Goal: Information Seeking & Learning: Learn about a topic

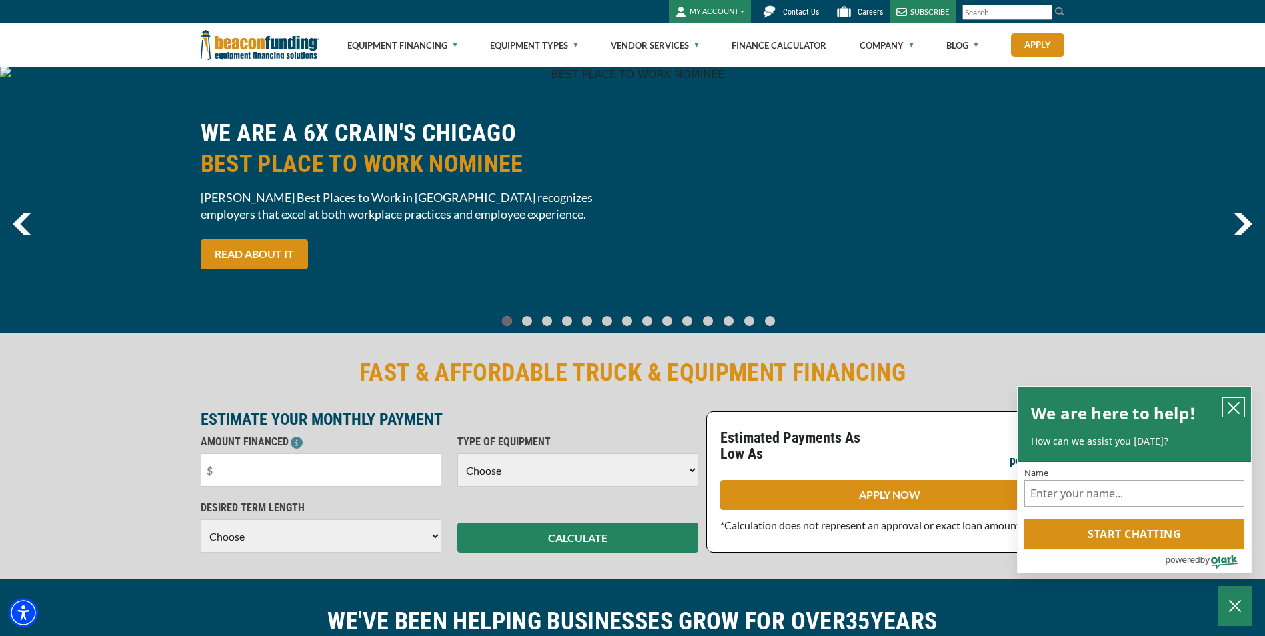
click at [1237, 409] on icon "close chatbox" at bounding box center [1233, 408] width 13 height 13
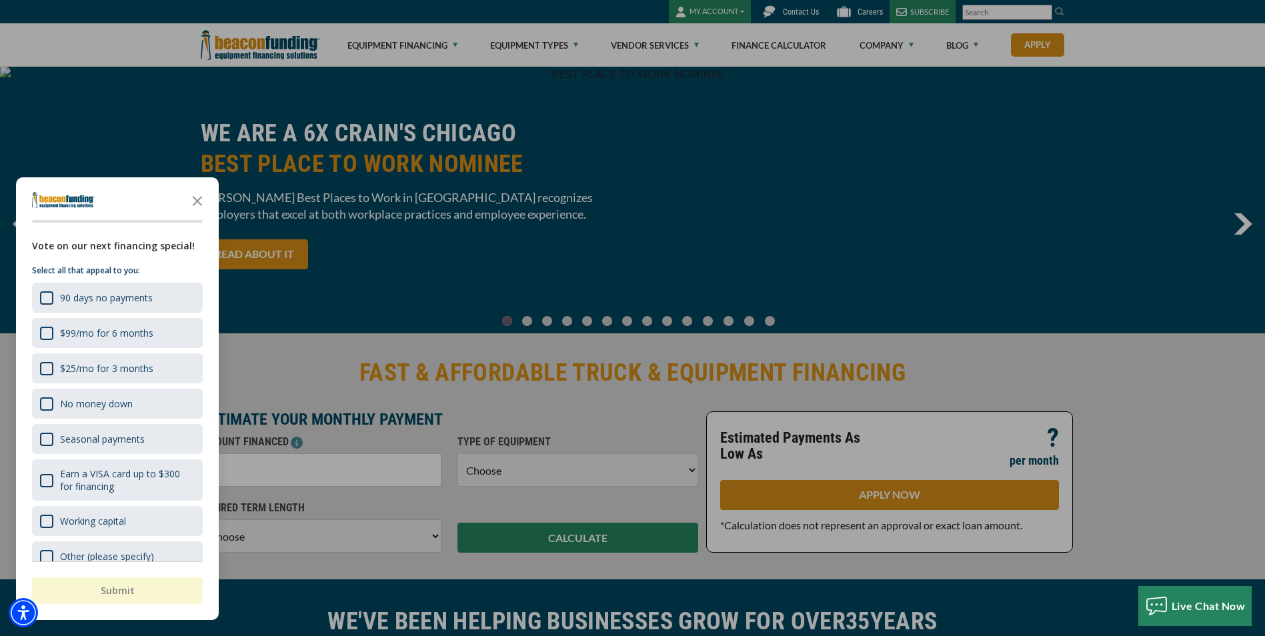
click at [1157, 434] on div at bounding box center [632, 318] width 1265 height 636
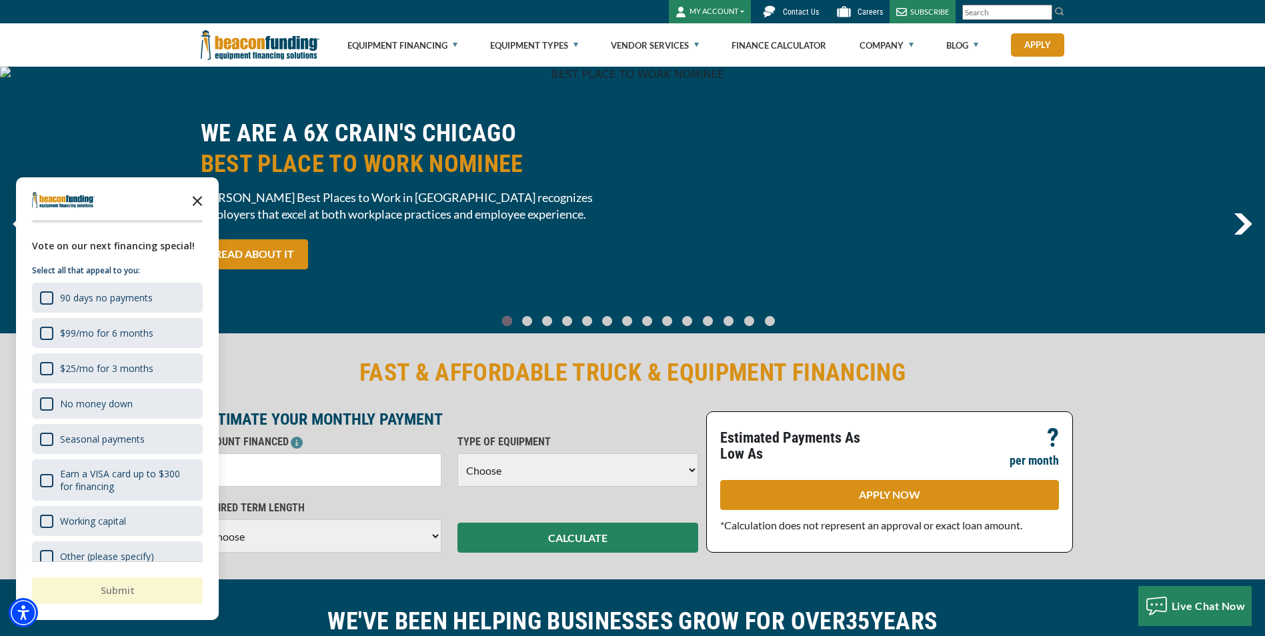
click at [201, 205] on polygon "Close the survey" at bounding box center [198, 201] width 10 height 10
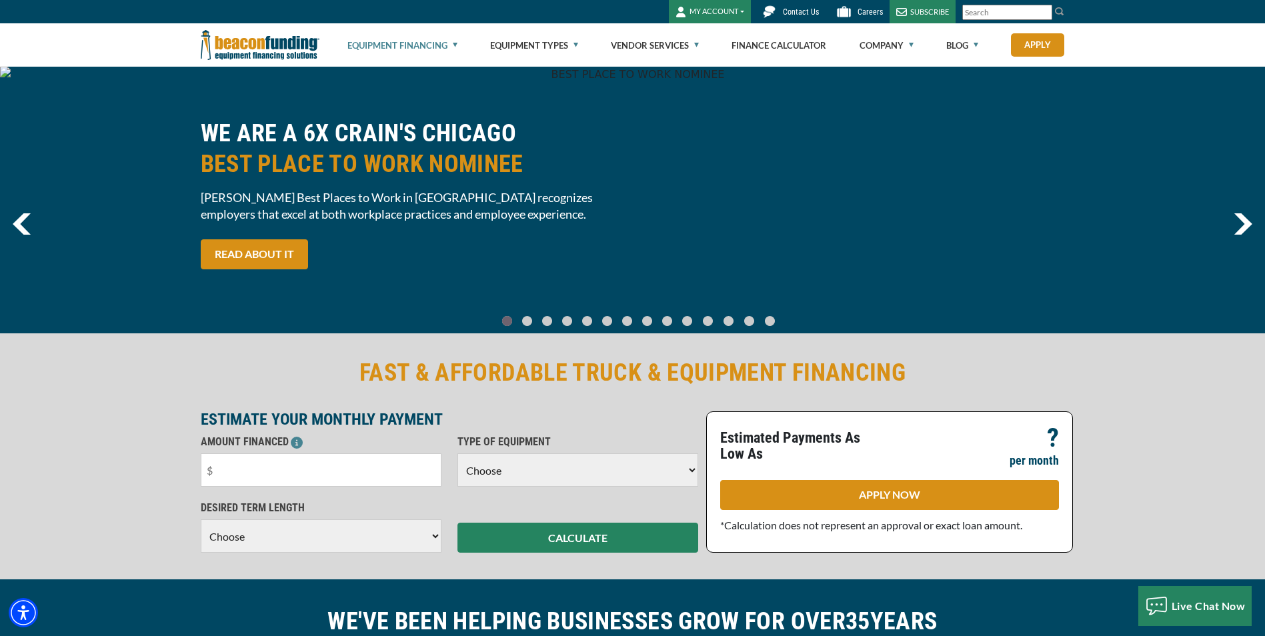
click at [407, 44] on link "Equipment Financing" at bounding box center [402, 45] width 110 height 43
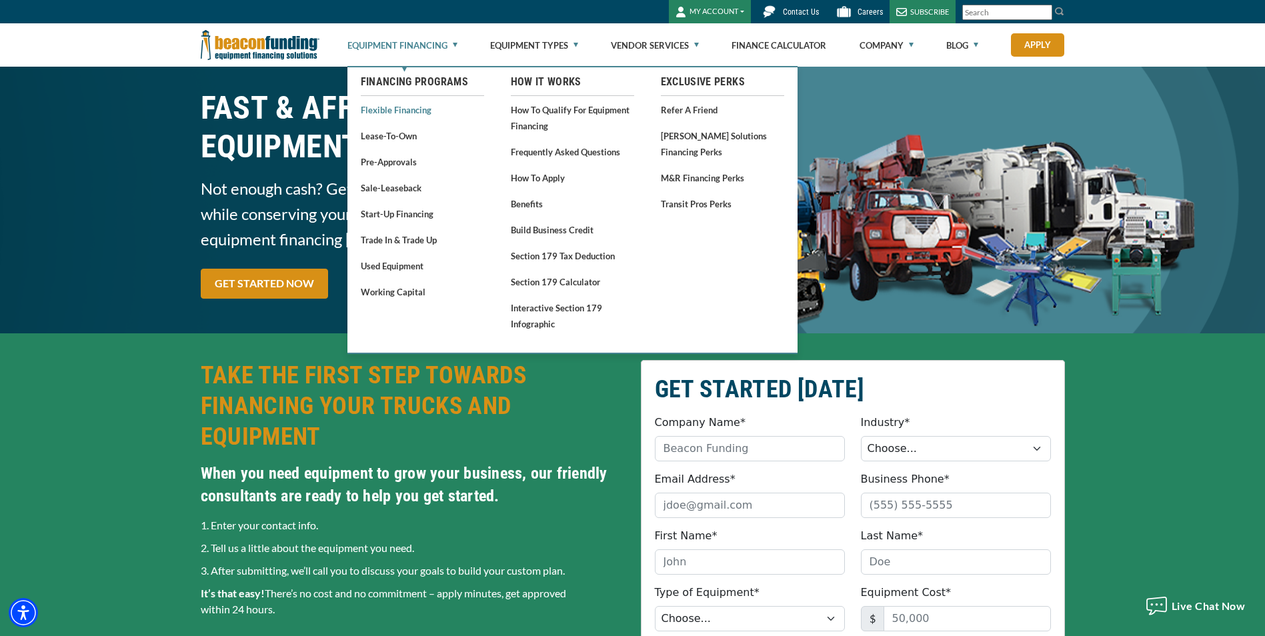
click at [390, 111] on link "Flexible Financing" at bounding box center [422, 109] width 123 height 17
